Goal: Complete application form: Complete application form

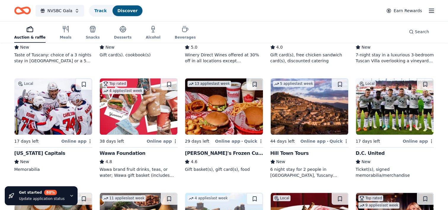
scroll to position [472, 0]
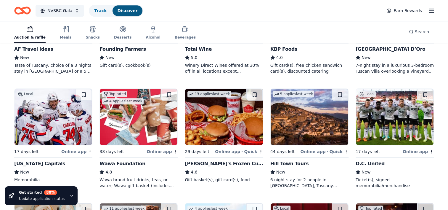
click at [404, 116] on img at bounding box center [395, 117] width 78 height 56
click at [428, 10] on icon "button" at bounding box center [431, 10] width 7 height 7
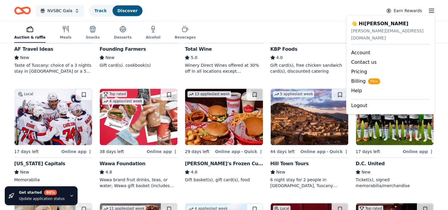
click at [53, 11] on span "NVSBC Gala" at bounding box center [59, 10] width 25 height 7
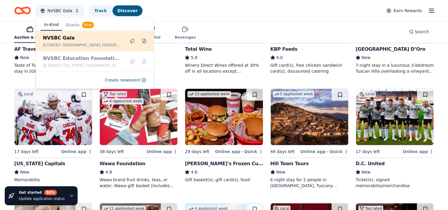
click at [145, 41] on button at bounding box center [143, 40] width 9 height 9
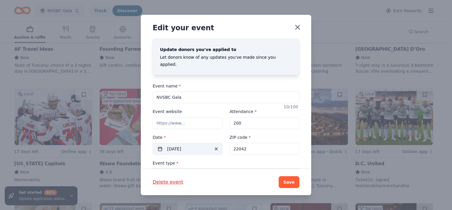
click at [186, 144] on button "[DATE]" at bounding box center [188, 149] width 70 height 12
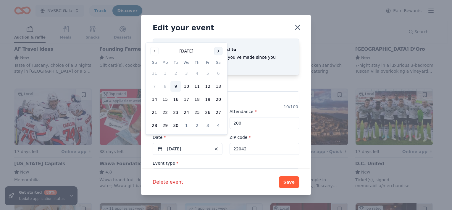
click at [221, 52] on button "Go to next month" at bounding box center [218, 51] width 8 height 8
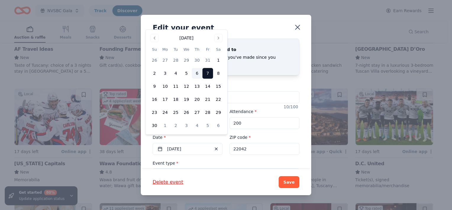
click at [195, 73] on button "6" at bounding box center [197, 73] width 11 height 11
click at [289, 180] on button "Save" at bounding box center [289, 182] width 21 height 12
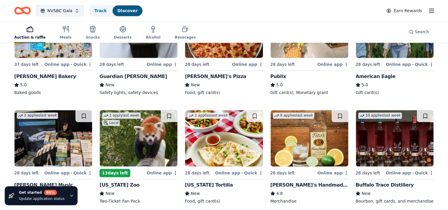
scroll to position [828, 0]
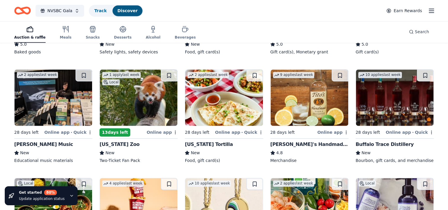
click at [381, 143] on div "Buffalo Trace Distillery" at bounding box center [385, 144] width 58 height 7
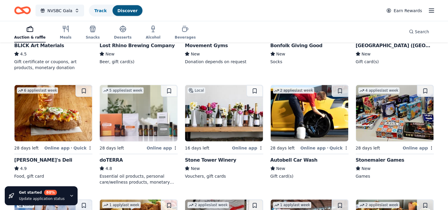
scroll to position [1293, 0]
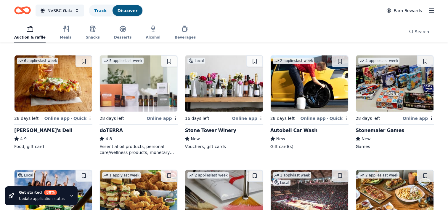
click at [378, 99] on img at bounding box center [395, 83] width 78 height 56
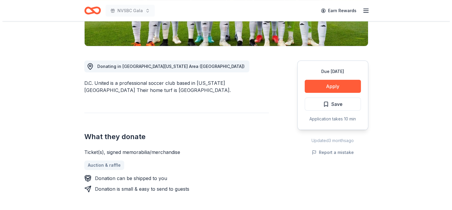
scroll to position [148, 0]
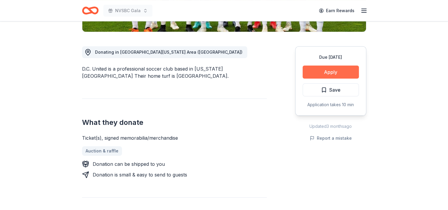
click at [338, 70] on button "Apply" at bounding box center [331, 71] width 56 height 13
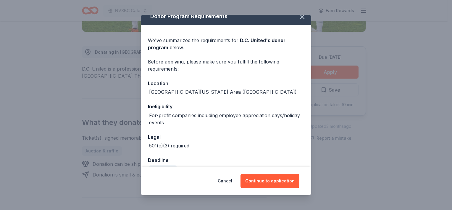
scroll to position [0, 0]
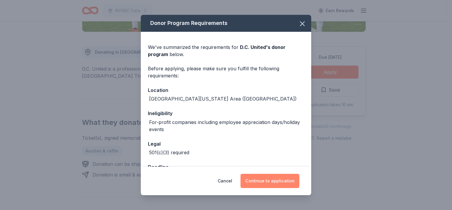
click at [269, 179] on button "Continue to application" at bounding box center [270, 181] width 59 height 14
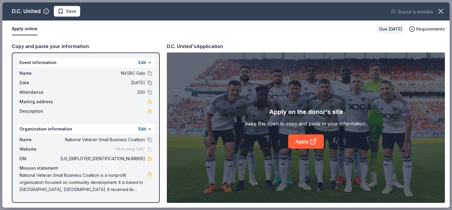
click at [151, 83] on button at bounding box center [149, 82] width 5 height 5
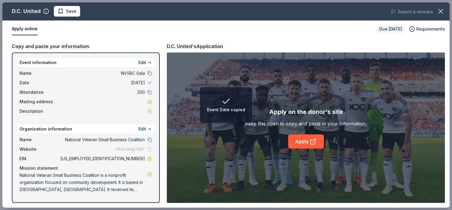
click at [110, 84] on span "11/07/25" at bounding box center [102, 82] width 86 height 7
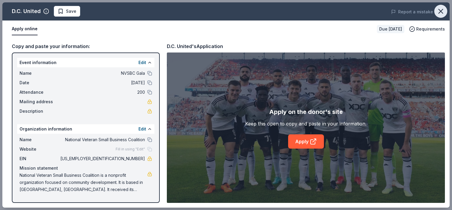
click at [439, 10] on icon "button" at bounding box center [441, 11] width 8 height 8
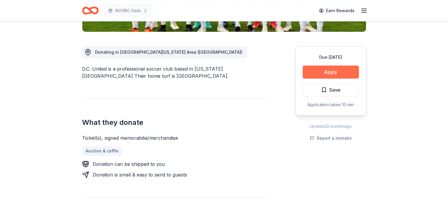
click at [343, 69] on button "Apply" at bounding box center [331, 71] width 56 height 13
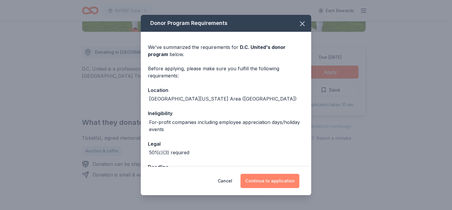
click at [272, 182] on button "Continue to application" at bounding box center [270, 181] width 59 height 14
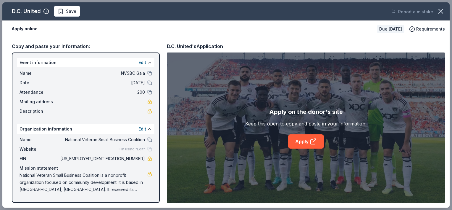
click at [112, 184] on span "National Veteran Small Business Coalition is a nonprofit organization focused o…" at bounding box center [84, 181] width 128 height 21
click at [311, 142] on icon at bounding box center [313, 141] width 4 height 4
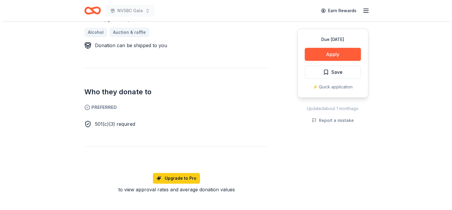
scroll to position [296, 0]
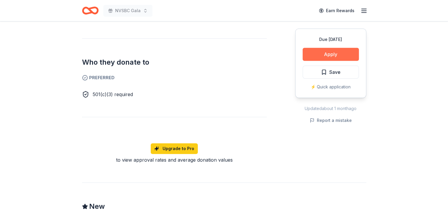
click at [341, 56] on button "Apply" at bounding box center [331, 54] width 56 height 13
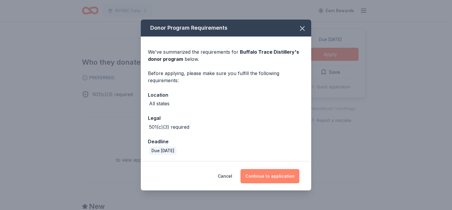
click at [268, 169] on button "Continue to application" at bounding box center [270, 176] width 59 height 14
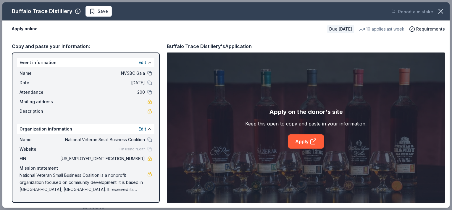
click at [152, 74] on button at bounding box center [149, 73] width 5 height 5
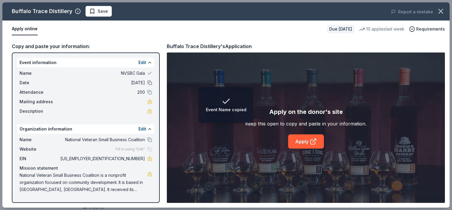
click at [150, 84] on button at bounding box center [149, 82] width 5 height 5
click at [149, 93] on button at bounding box center [149, 92] width 5 height 5
click at [149, 141] on button at bounding box center [149, 139] width 5 height 5
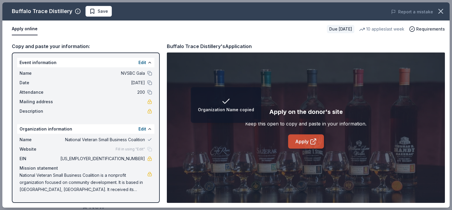
click at [317, 147] on link "Apply" at bounding box center [306, 141] width 36 height 14
